Goal: Entertainment & Leisure: Browse casually

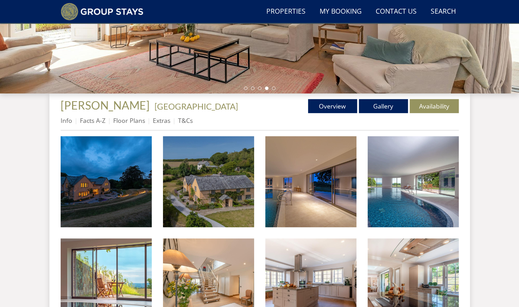
scroll to position [191, 0]
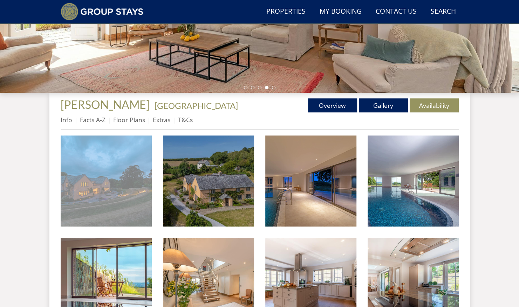
click at [113, 178] on img at bounding box center [106, 181] width 91 height 91
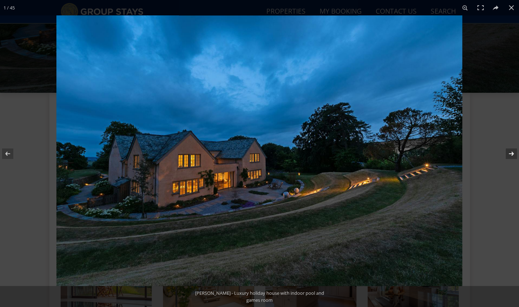
click at [511, 153] on button at bounding box center [506, 153] width 25 height 35
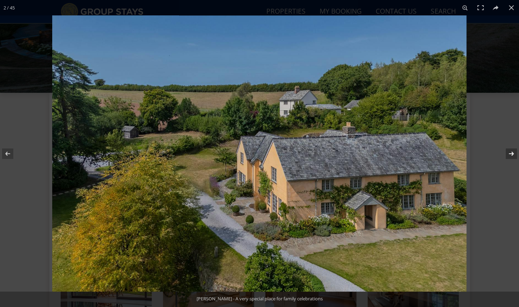
click at [511, 153] on button at bounding box center [506, 153] width 25 height 35
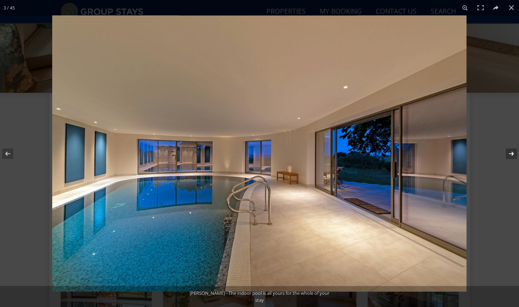
click at [511, 153] on button at bounding box center [506, 153] width 25 height 35
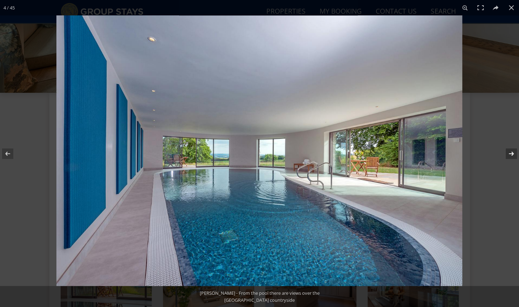
click at [511, 153] on button at bounding box center [506, 153] width 25 height 35
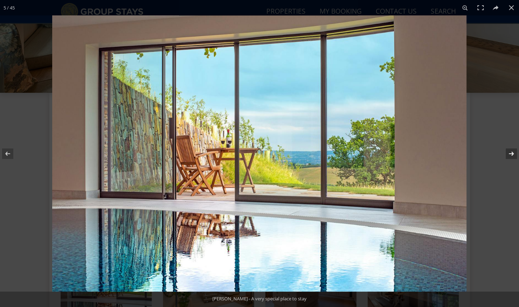
click at [511, 153] on button at bounding box center [506, 153] width 25 height 35
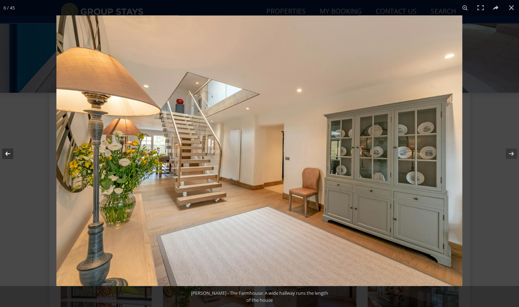
click at [8, 151] on button at bounding box center [12, 153] width 25 height 35
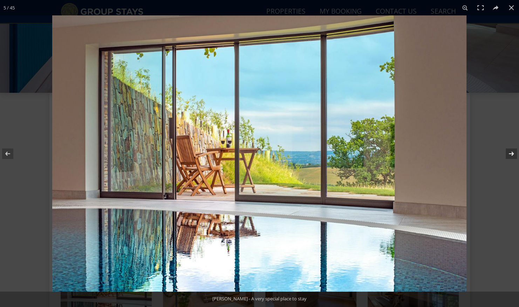
click at [513, 154] on button at bounding box center [506, 153] width 25 height 35
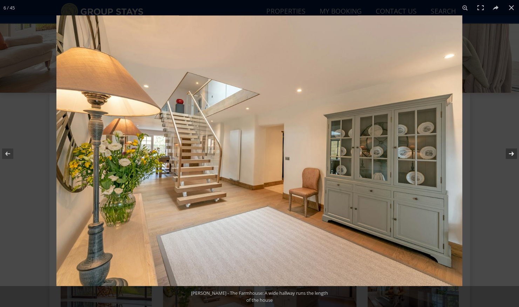
click at [513, 154] on button at bounding box center [506, 153] width 25 height 35
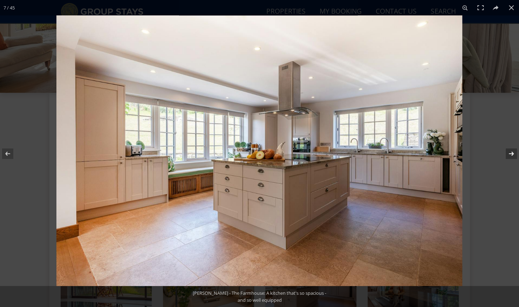
click at [513, 154] on button at bounding box center [506, 153] width 25 height 35
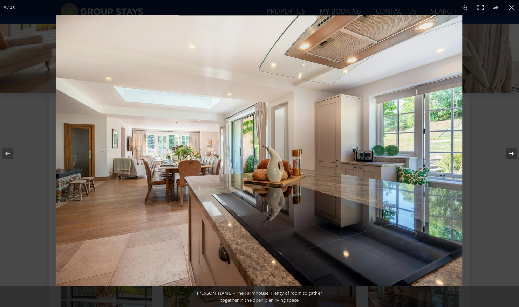
click at [513, 154] on button at bounding box center [506, 153] width 25 height 35
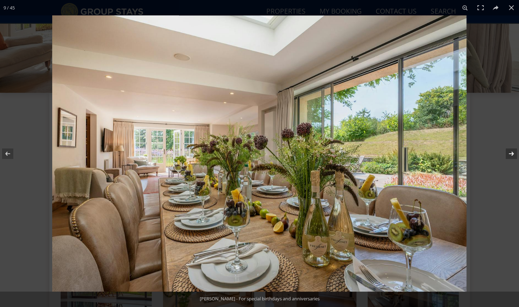
click at [513, 154] on button at bounding box center [506, 153] width 25 height 35
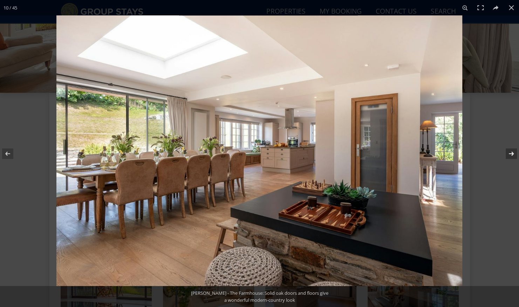
click at [513, 154] on button at bounding box center [506, 153] width 25 height 35
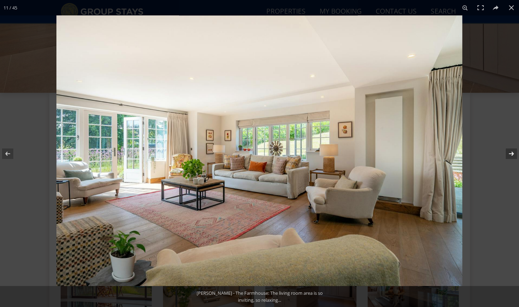
click at [513, 154] on button at bounding box center [506, 153] width 25 height 35
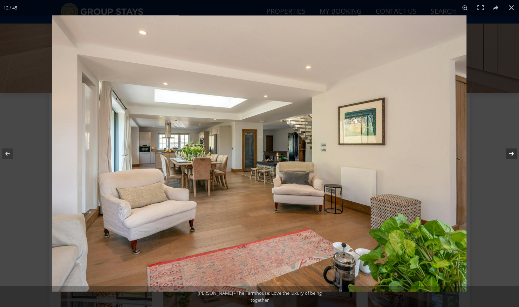
click at [513, 154] on button at bounding box center [506, 153] width 25 height 35
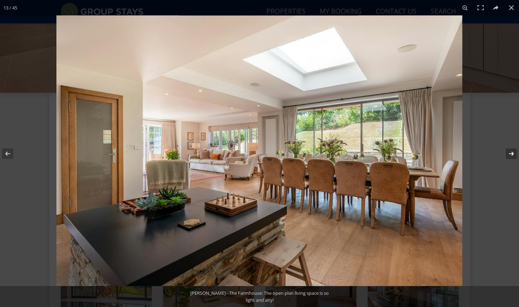
click at [513, 154] on button at bounding box center [506, 153] width 25 height 35
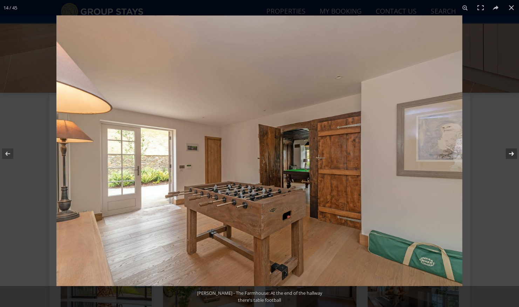
click at [513, 154] on button at bounding box center [506, 153] width 25 height 35
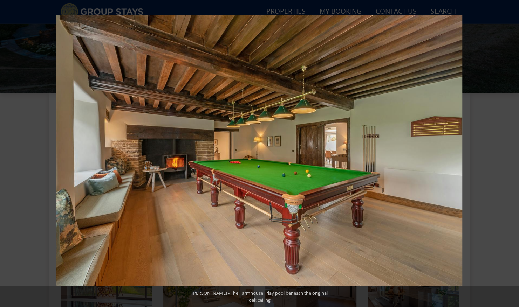
click at [513, 154] on button at bounding box center [506, 153] width 25 height 35
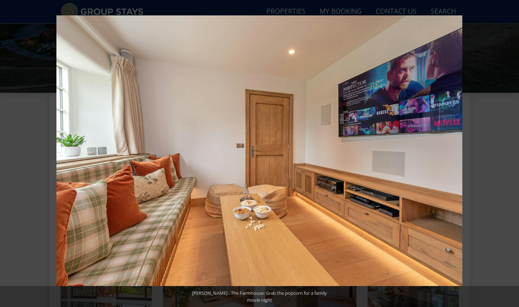
click at [513, 154] on button at bounding box center [506, 153] width 25 height 35
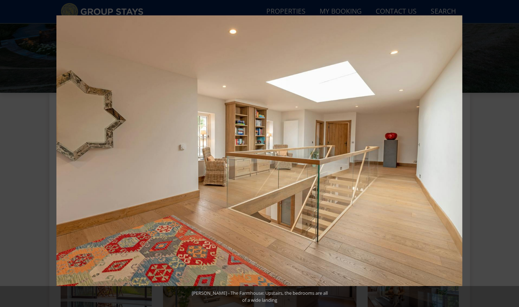
click at [513, 154] on button at bounding box center [506, 153] width 25 height 35
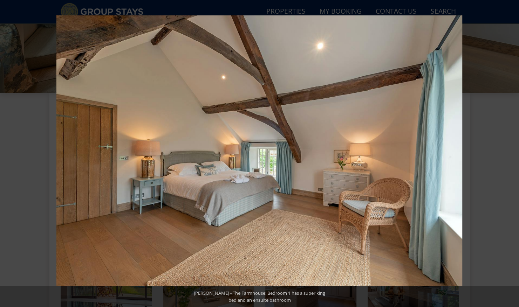
click at [513, 154] on button at bounding box center [506, 153] width 25 height 35
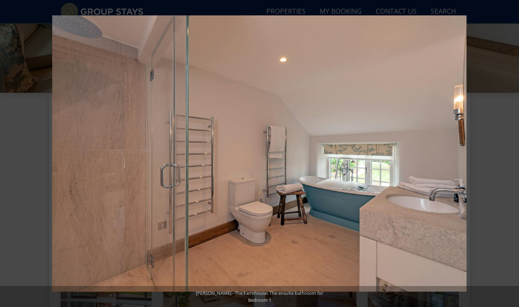
click at [513, 154] on button at bounding box center [506, 153] width 25 height 35
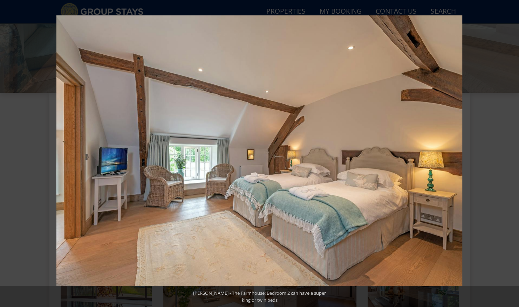
click at [513, 154] on button at bounding box center [506, 153] width 25 height 35
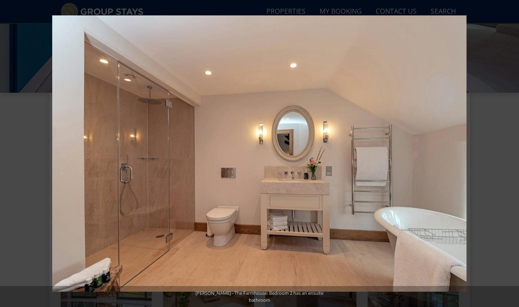
click at [513, 154] on button at bounding box center [506, 153] width 25 height 35
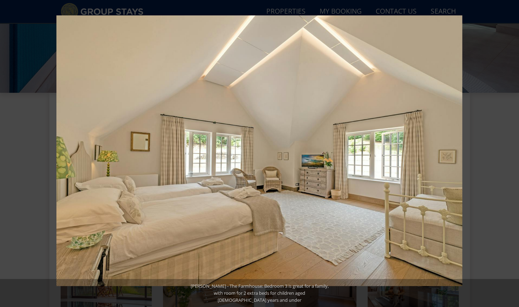
click at [513, 154] on button at bounding box center [506, 153] width 25 height 35
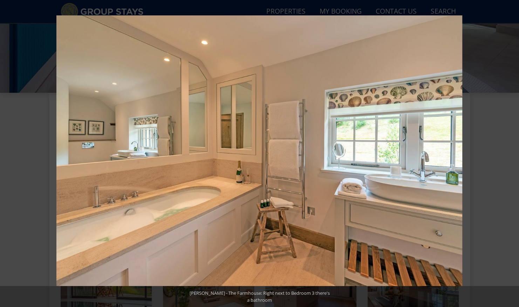
click at [513, 154] on button at bounding box center [506, 153] width 25 height 35
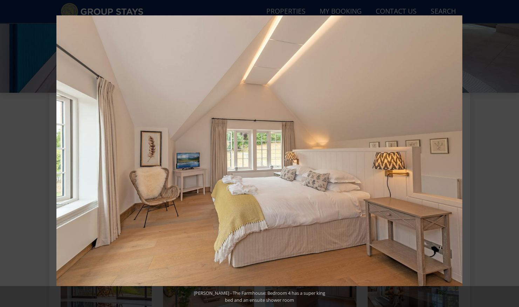
click at [513, 154] on button at bounding box center [506, 153] width 25 height 35
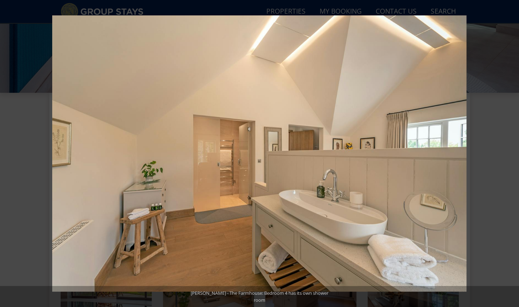
click at [513, 154] on button at bounding box center [506, 153] width 25 height 35
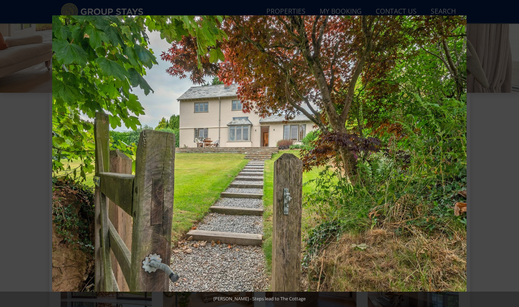
click at [513, 154] on button at bounding box center [506, 153] width 25 height 35
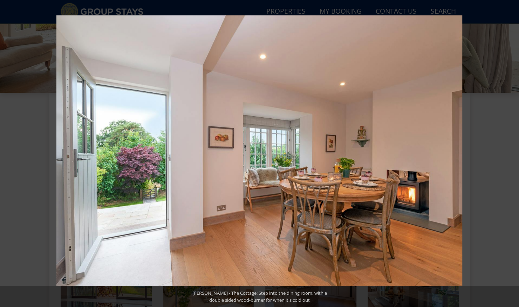
click at [513, 154] on button at bounding box center [506, 153] width 25 height 35
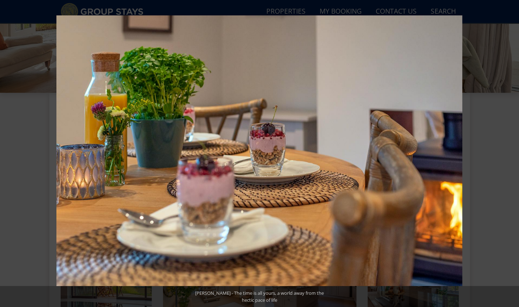
click at [513, 154] on button at bounding box center [506, 153] width 25 height 35
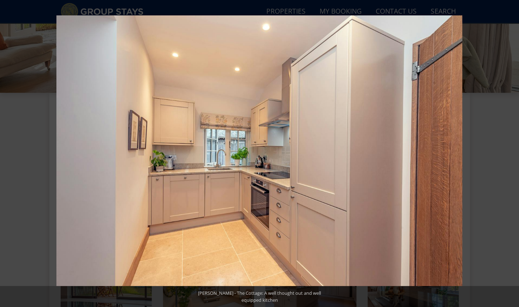
click at [513, 154] on button at bounding box center [506, 153] width 25 height 35
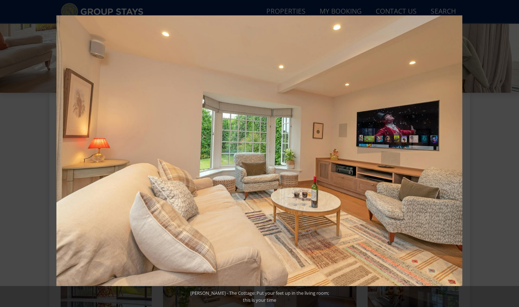
click at [513, 154] on button at bounding box center [506, 153] width 25 height 35
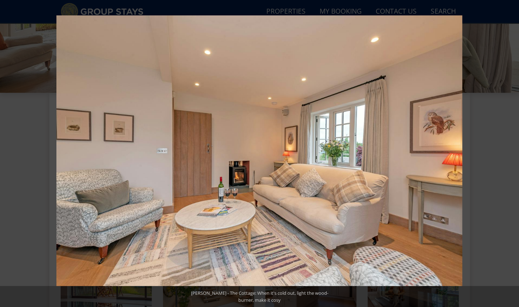
click at [513, 154] on button at bounding box center [506, 153] width 25 height 35
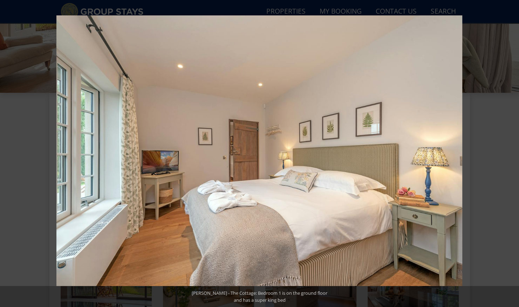
click at [513, 154] on button at bounding box center [506, 153] width 25 height 35
